Goal: Task Accomplishment & Management: Complete application form

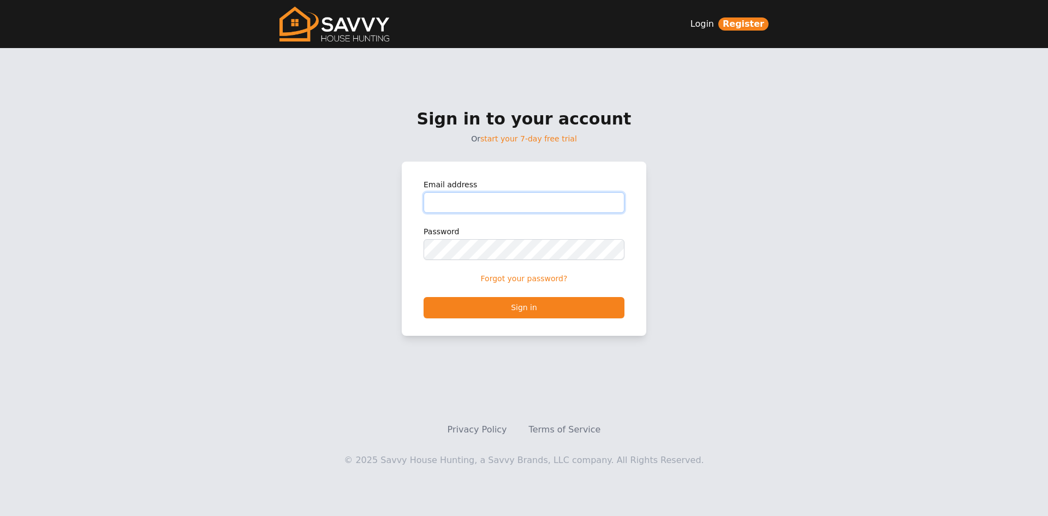
click at [505, 203] on input "Email address" at bounding box center [524, 202] width 201 height 21
click at [773, 245] on div "Register Login Sign in to your account Or start your 7-day free trial Email add…" at bounding box center [524, 198] width 1048 height 397
click at [710, 21] on link "Login" at bounding box center [701, 23] width 23 height 13
click at [746, 26] on link "Register" at bounding box center [743, 23] width 50 height 13
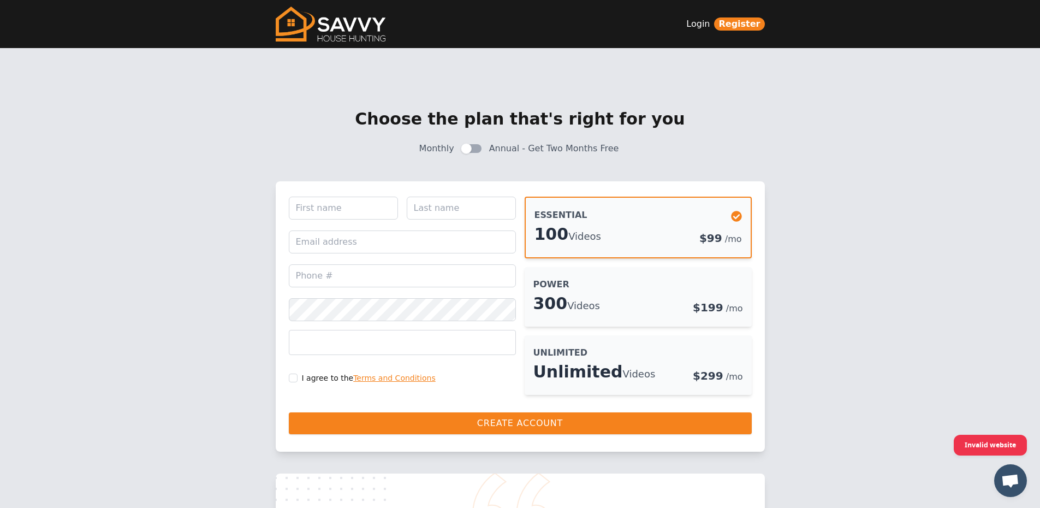
click at [542, 289] on h3 "power" at bounding box center [551, 284] width 36 height 13
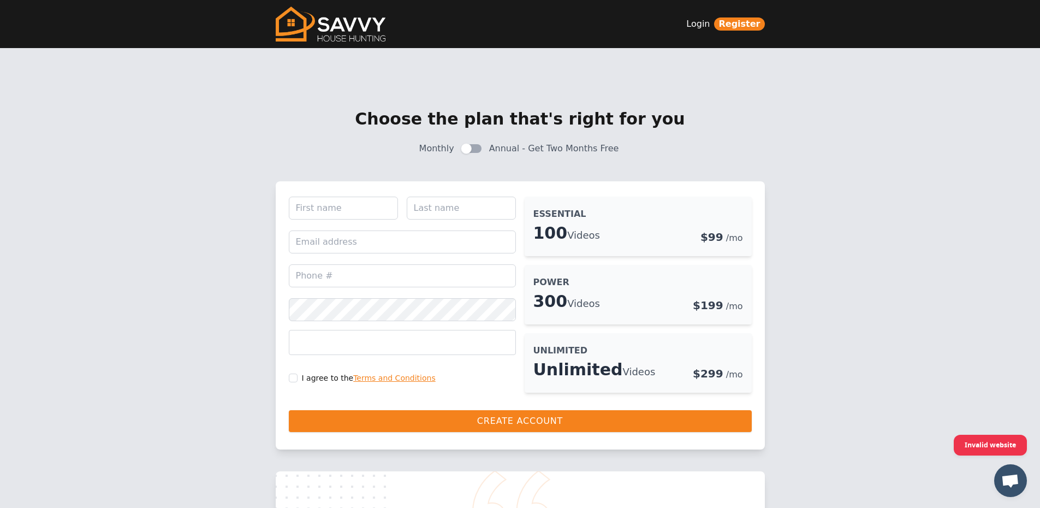
click at [599, 344] on div "Unlimited" at bounding box center [638, 350] width 210 height 13
click at [603, 228] on div "100 Videos $99 /mo" at bounding box center [638, 232] width 210 height 25
click at [481, 147] on span at bounding box center [472, 148] width 20 height 9
click at [482, 147] on span at bounding box center [477, 148] width 11 height 11
click at [289, 22] on img at bounding box center [331, 24] width 110 height 35
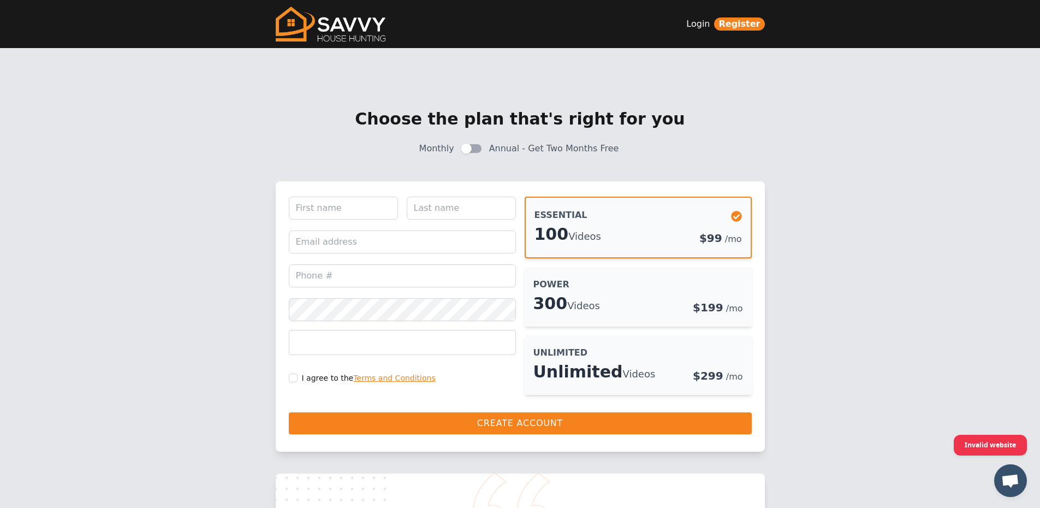
click at [970, 170] on div "Register Login Choose the plan that's right for you Monthly Annual - Get Two Mo…" at bounding box center [520, 427] width 1040 height 855
